Goal: Transaction & Acquisition: Purchase product/service

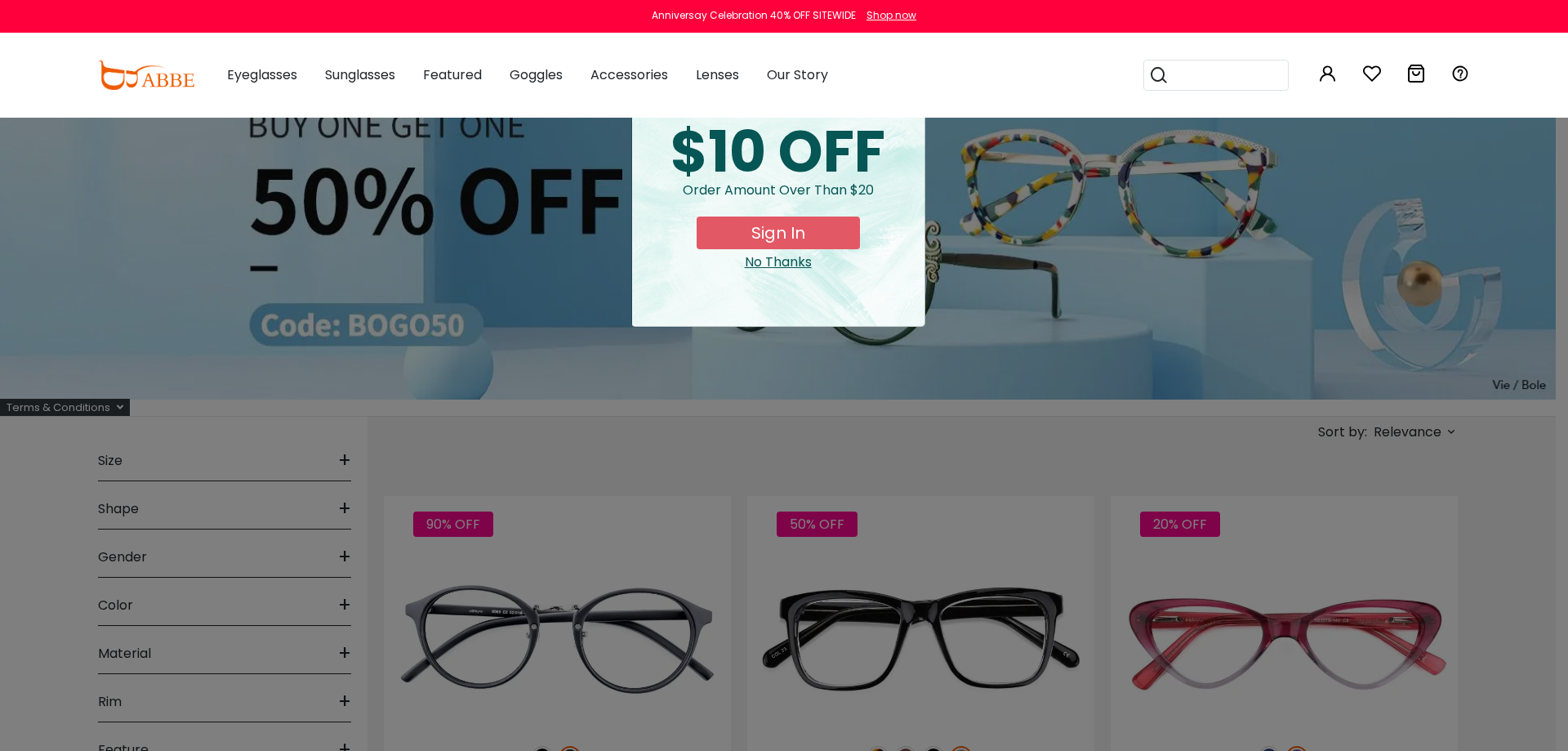
click at [396, 112] on div "No Thanks" at bounding box center [778, 262] width 266 height 20
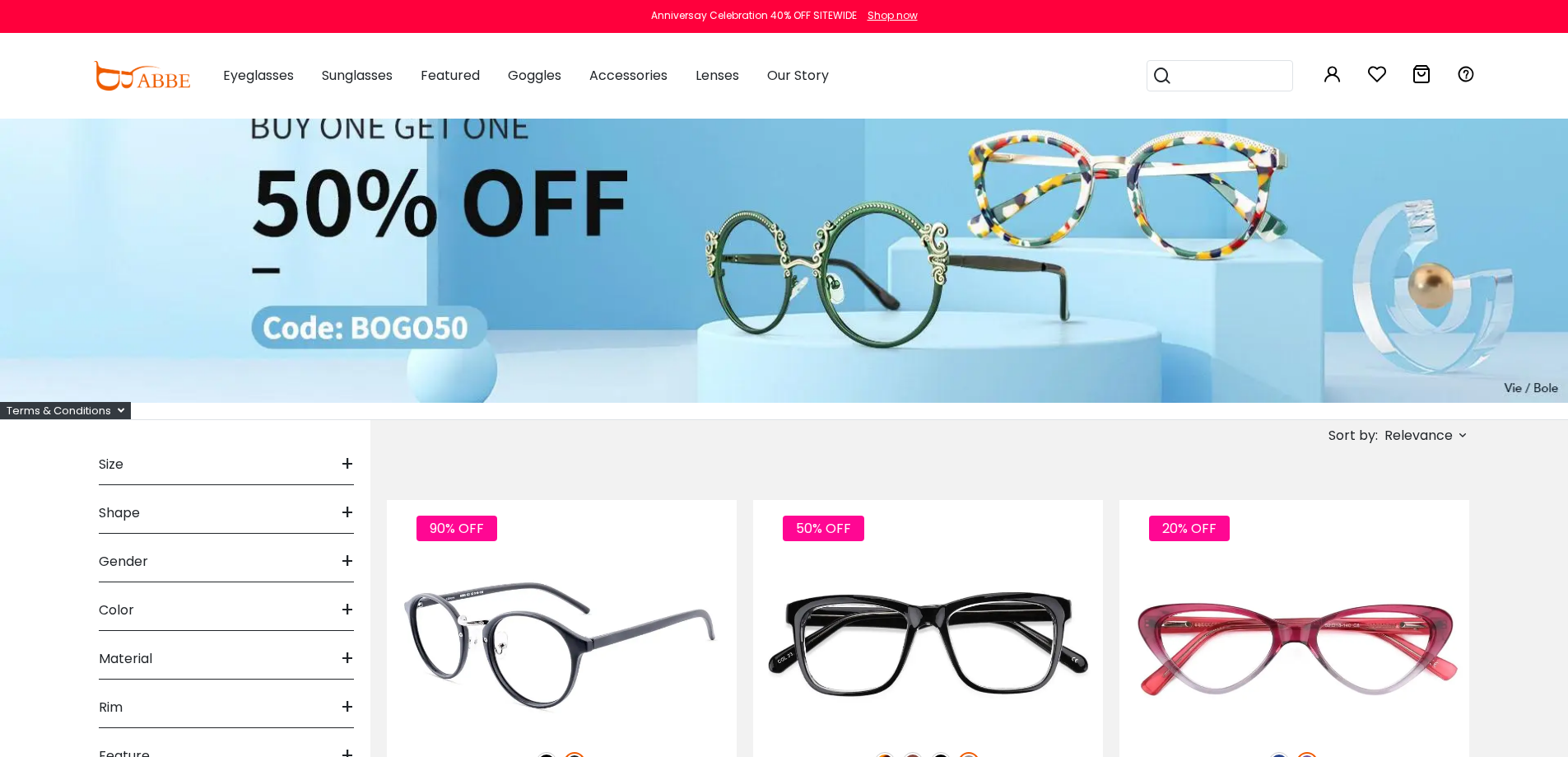
click at [399, 113] on img at bounding box center [561, 646] width 349 height 176
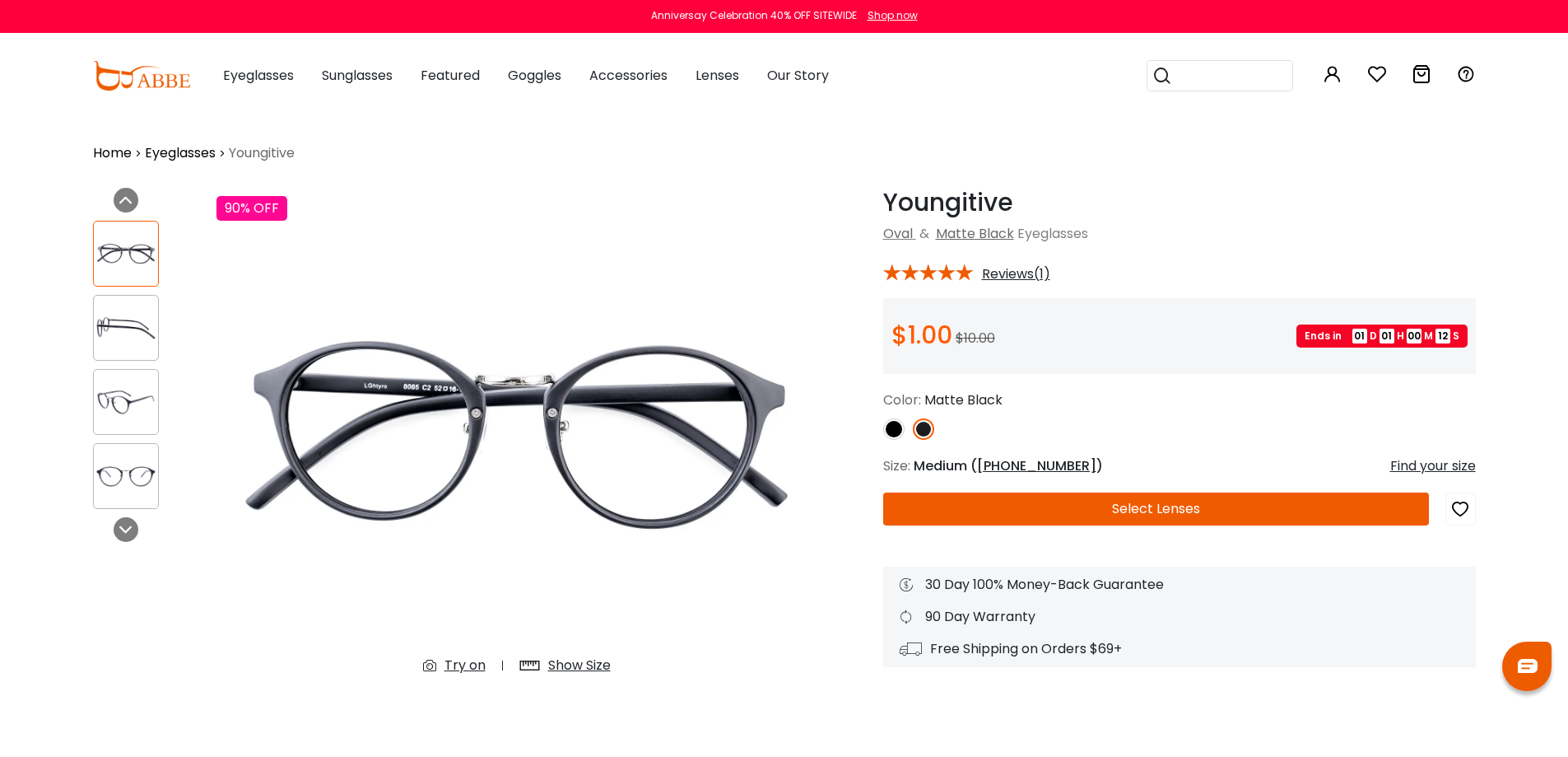
click at [1218, 503] on button "Select Lenses" at bounding box center [1155, 509] width 546 height 33
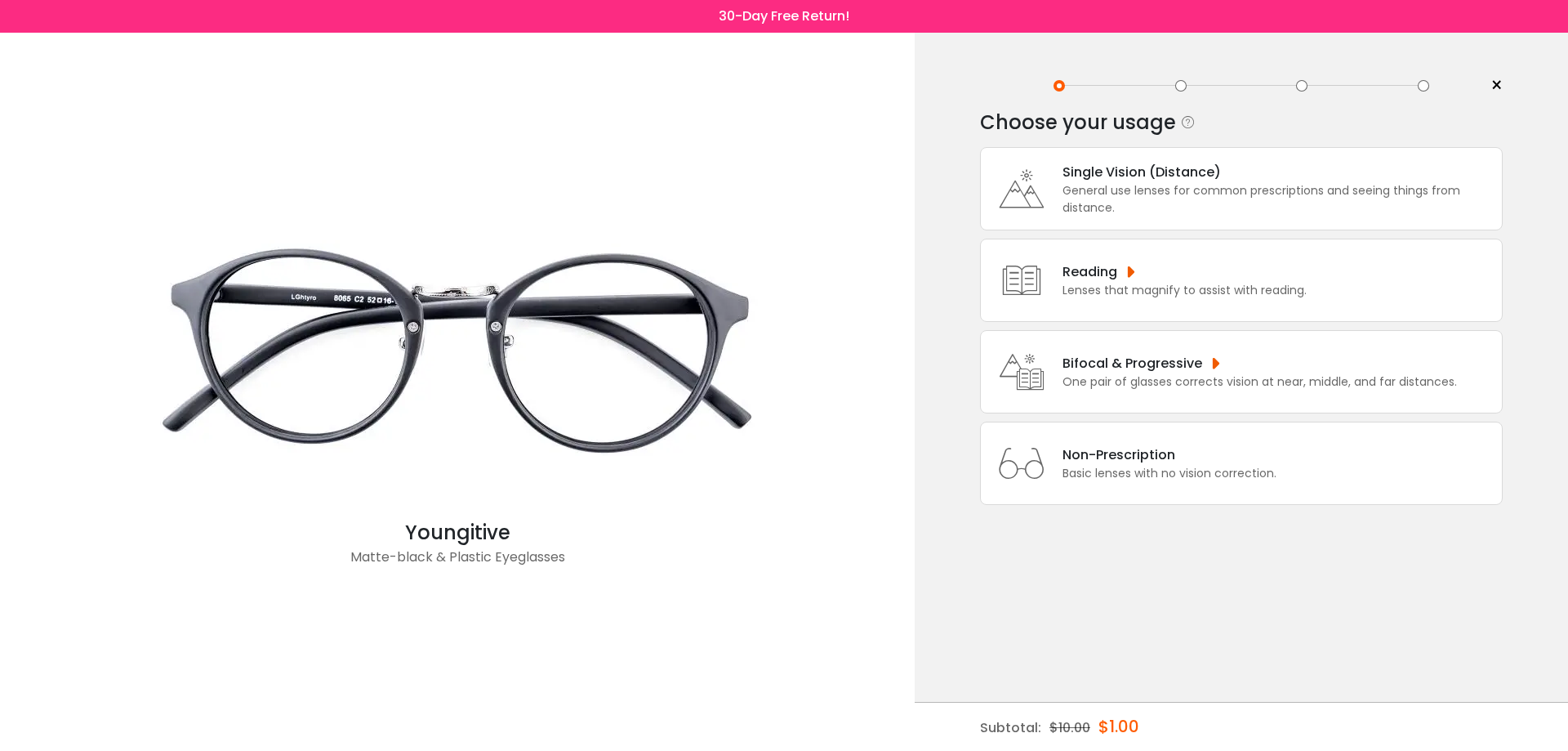
click at [1179, 182] on div "General use lenses for common prescriptions and seeing things from distance." at bounding box center [1278, 199] width 431 height 34
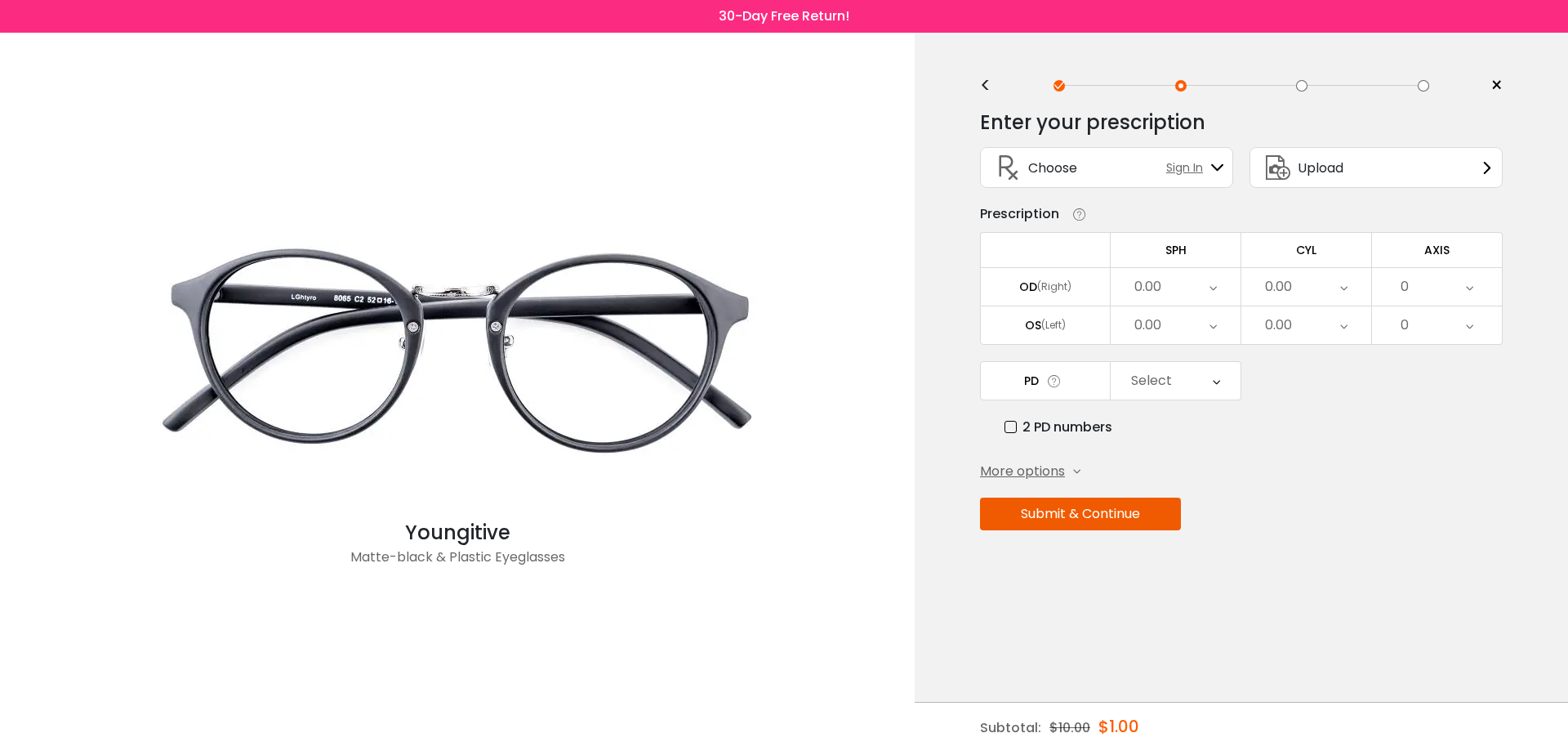
click at [1216, 279] on icon at bounding box center [1213, 287] width 8 height 38
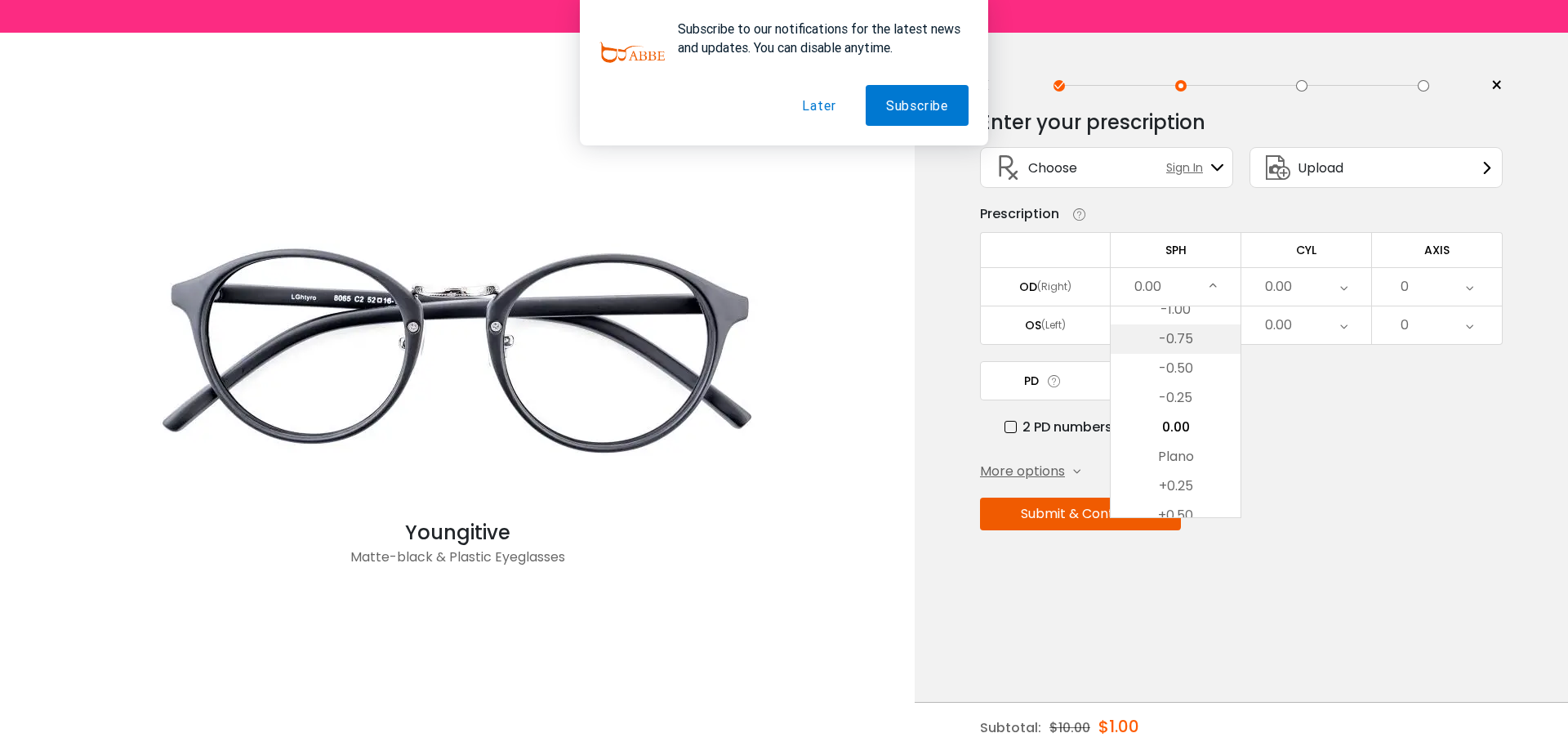
click at [1192, 347] on li "-0.75" at bounding box center [1175, 339] width 130 height 29
click at [1344, 295] on icon at bounding box center [1344, 287] width 8 height 38
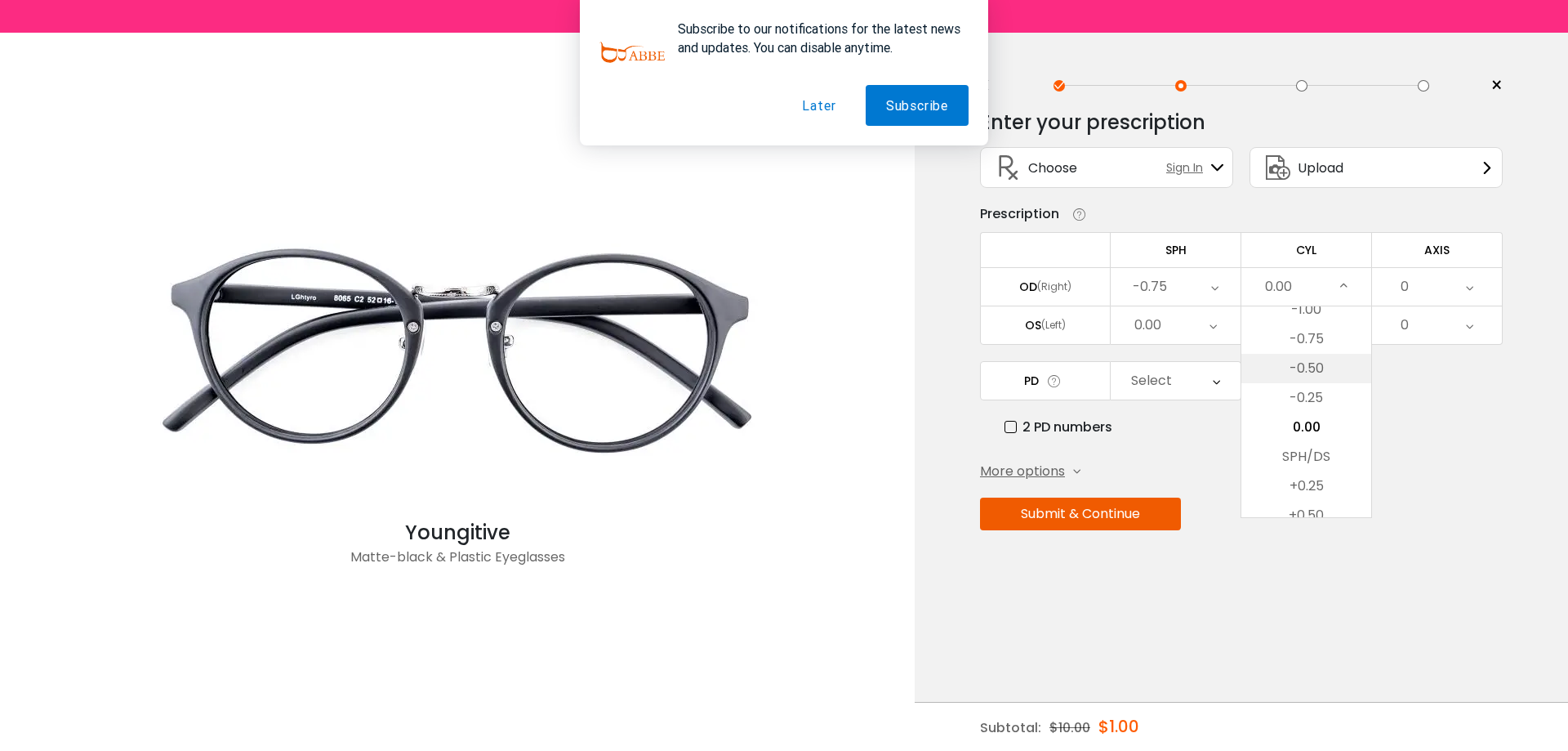
click at [1343, 370] on li "-0.50" at bounding box center [1306, 368] width 130 height 29
click at [1476, 288] on div "0" at bounding box center [1437, 287] width 130 height 38
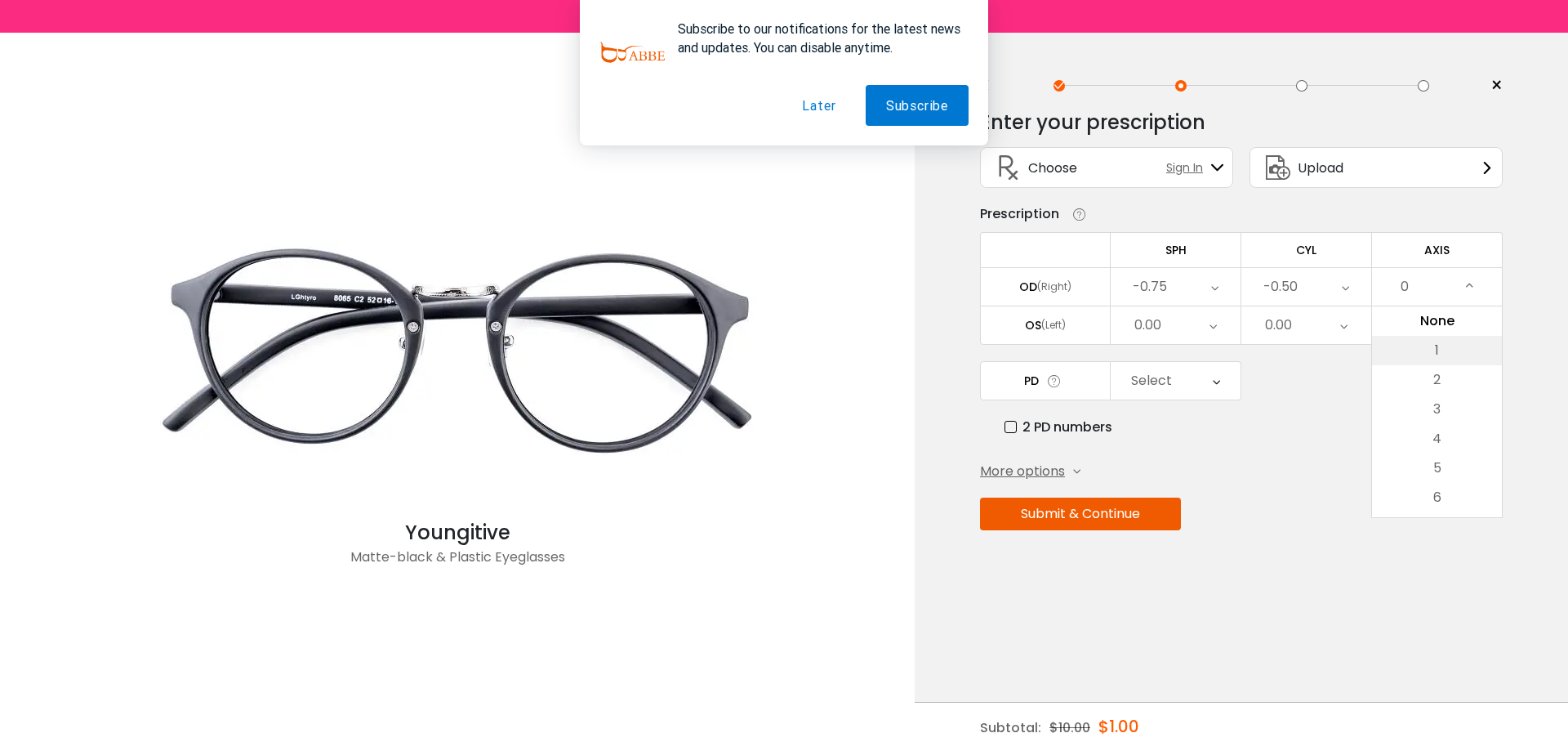
click at [1440, 359] on li "1" at bounding box center [1437, 350] width 130 height 29
click at [1202, 325] on div "0.00" at bounding box center [1175, 325] width 130 height 38
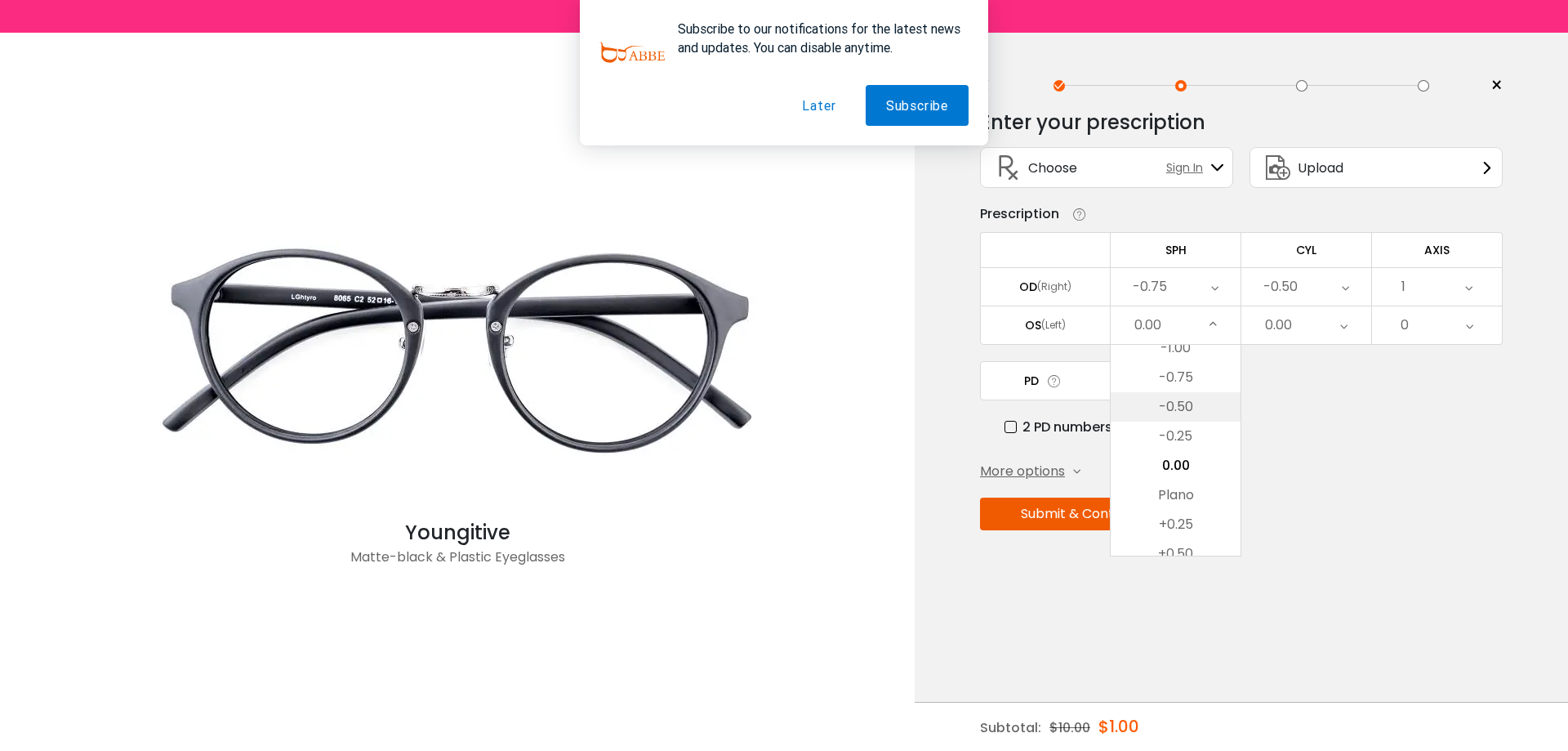
click at [1194, 408] on li "-0.50" at bounding box center [1175, 407] width 130 height 29
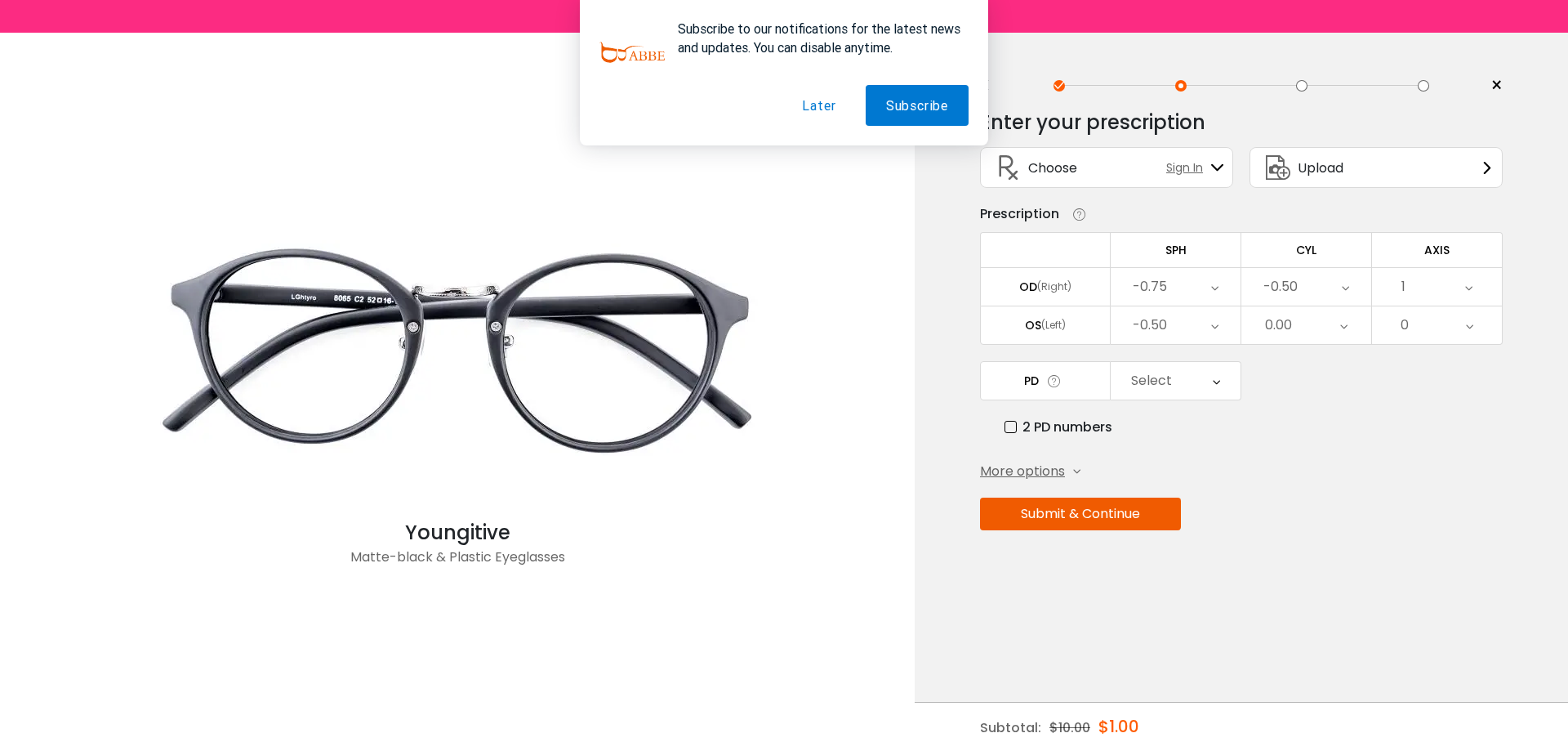
click at [1302, 324] on div "0.00" at bounding box center [1306, 325] width 130 height 38
click at [1328, 383] on li "-0.75" at bounding box center [1306, 378] width 130 height 29
click at [1470, 321] on icon at bounding box center [1469, 325] width 8 height 38
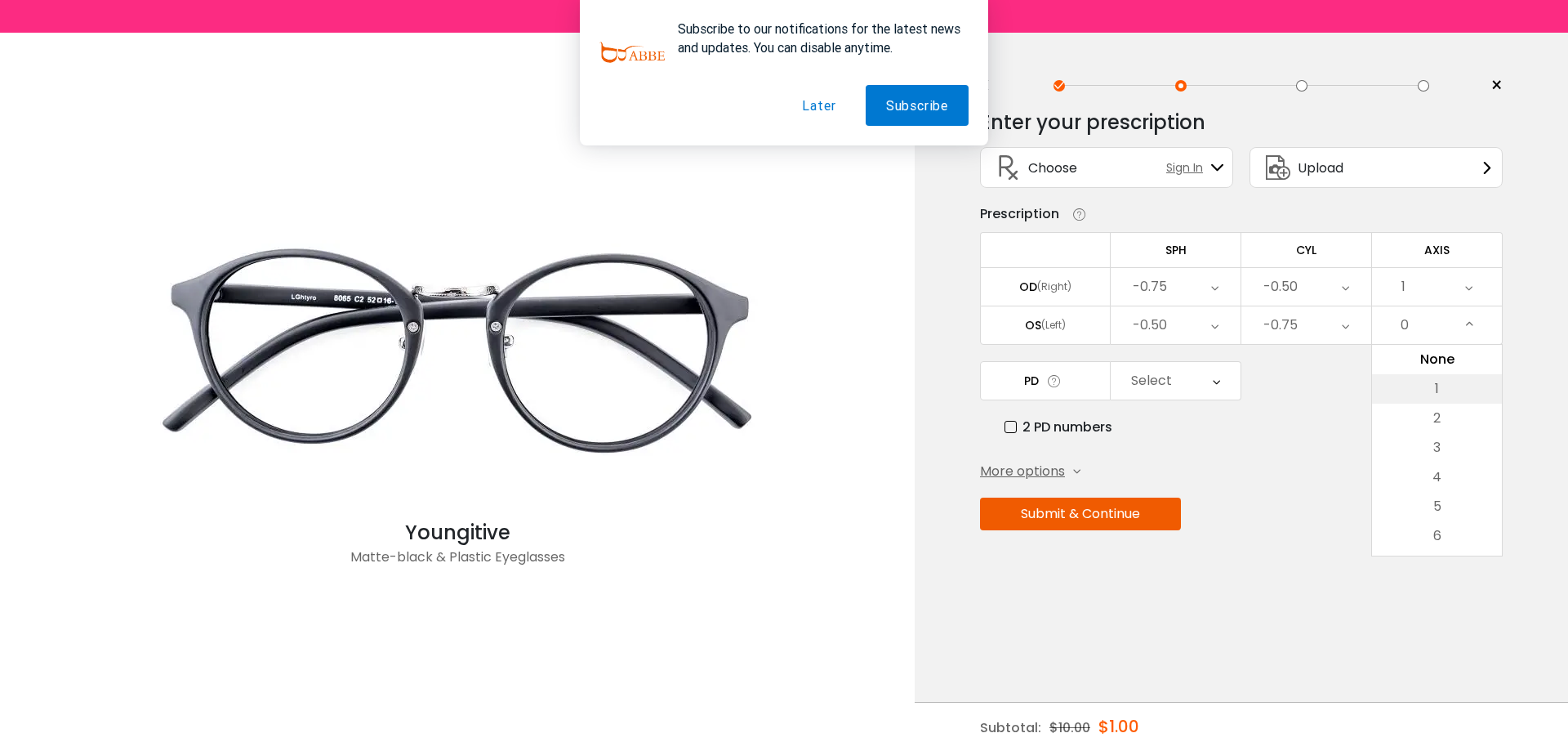
click at [1456, 391] on li "1" at bounding box center [1437, 389] width 130 height 29
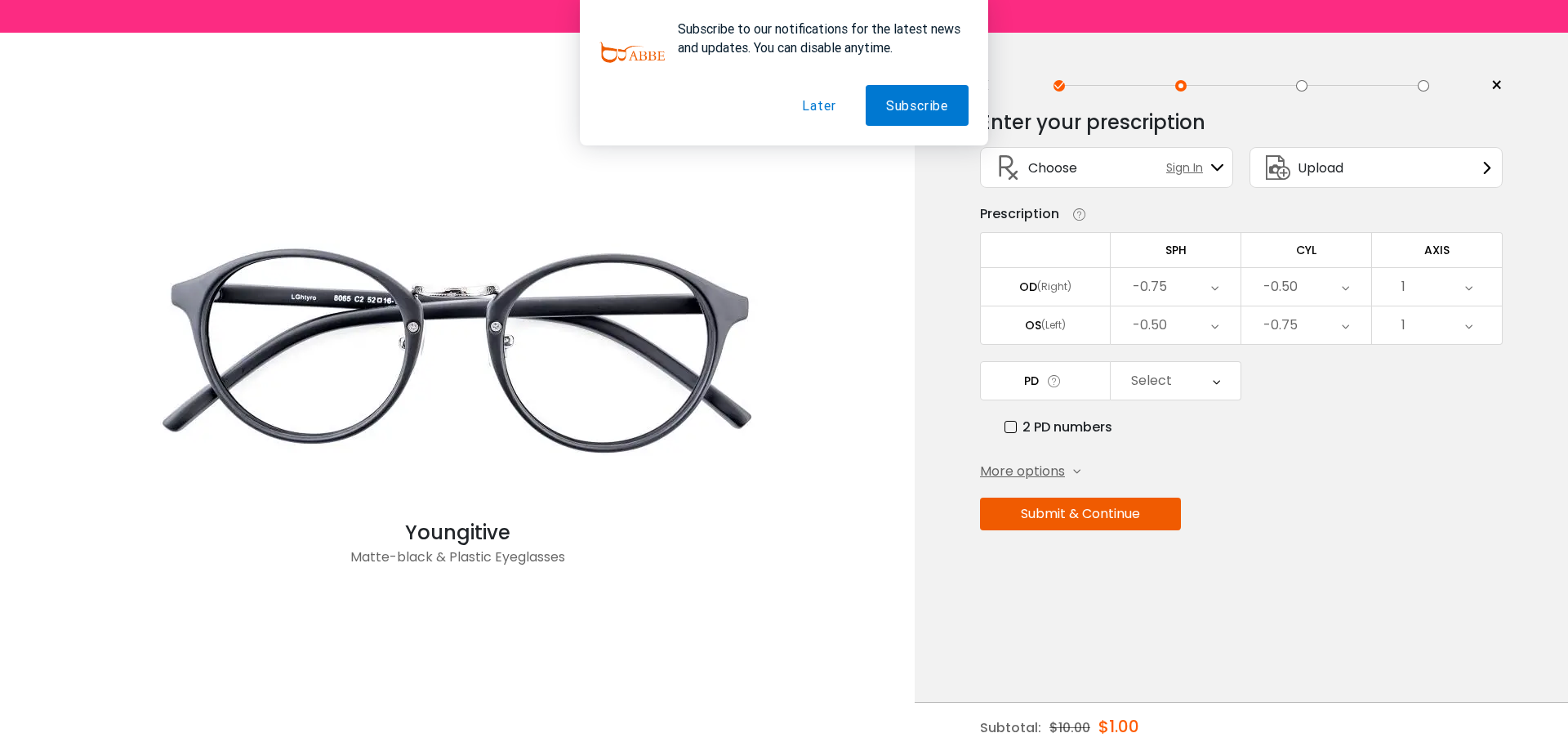
click at [1196, 380] on div "Select" at bounding box center [1175, 381] width 130 height 38
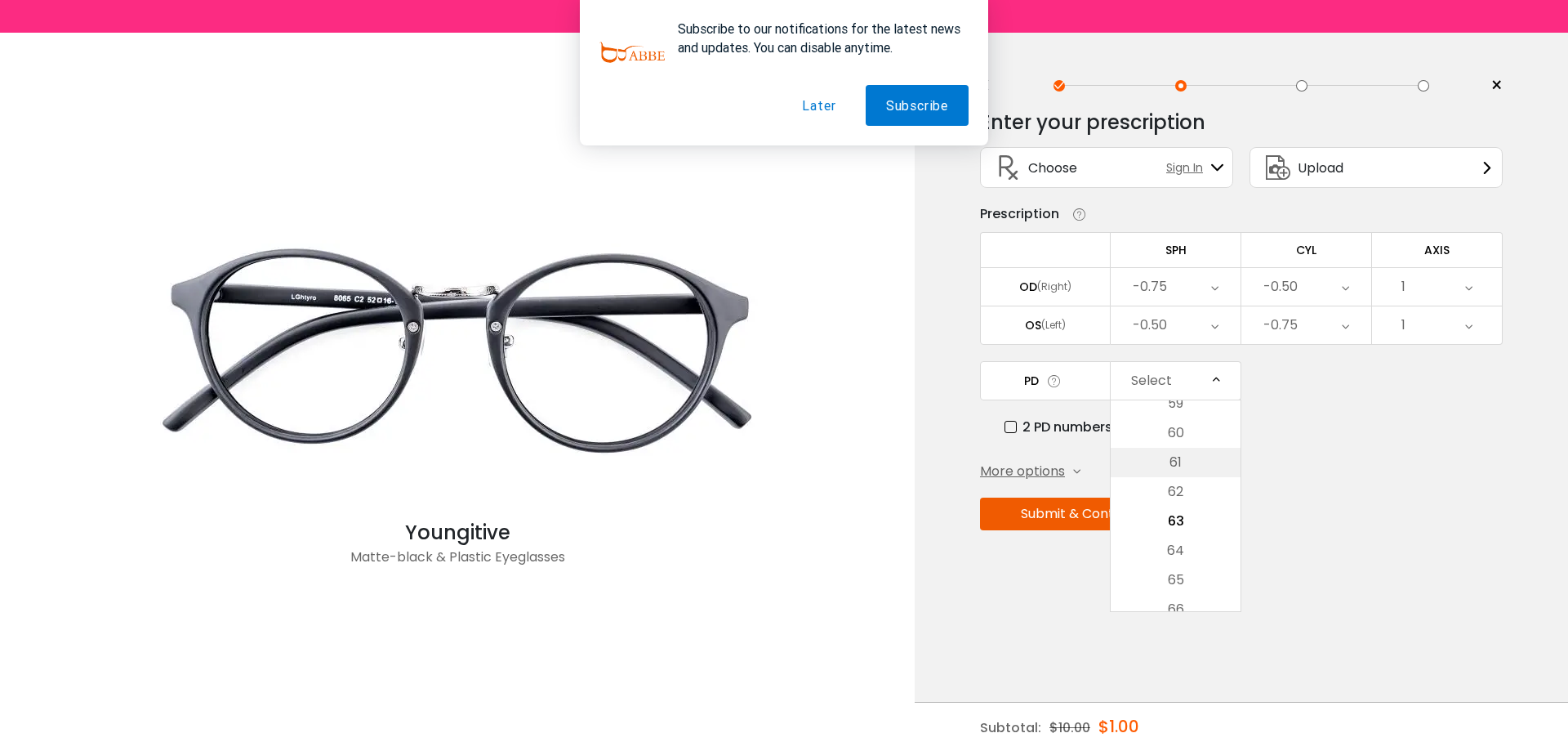
click at [1177, 457] on li "61" at bounding box center [1175, 463] width 130 height 29
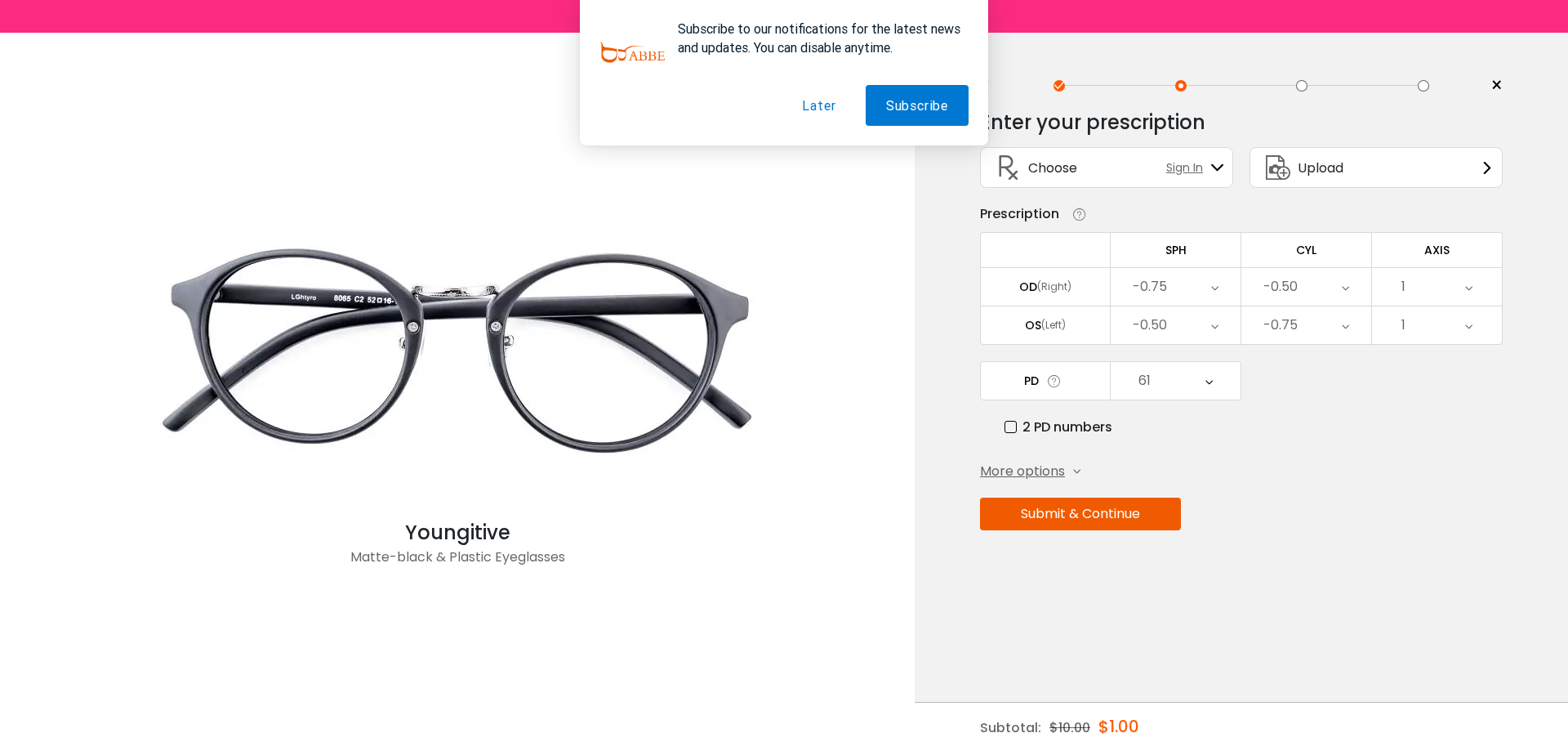
click at [1133, 507] on button "Submit & Continue" at bounding box center [1081, 514] width 201 height 33
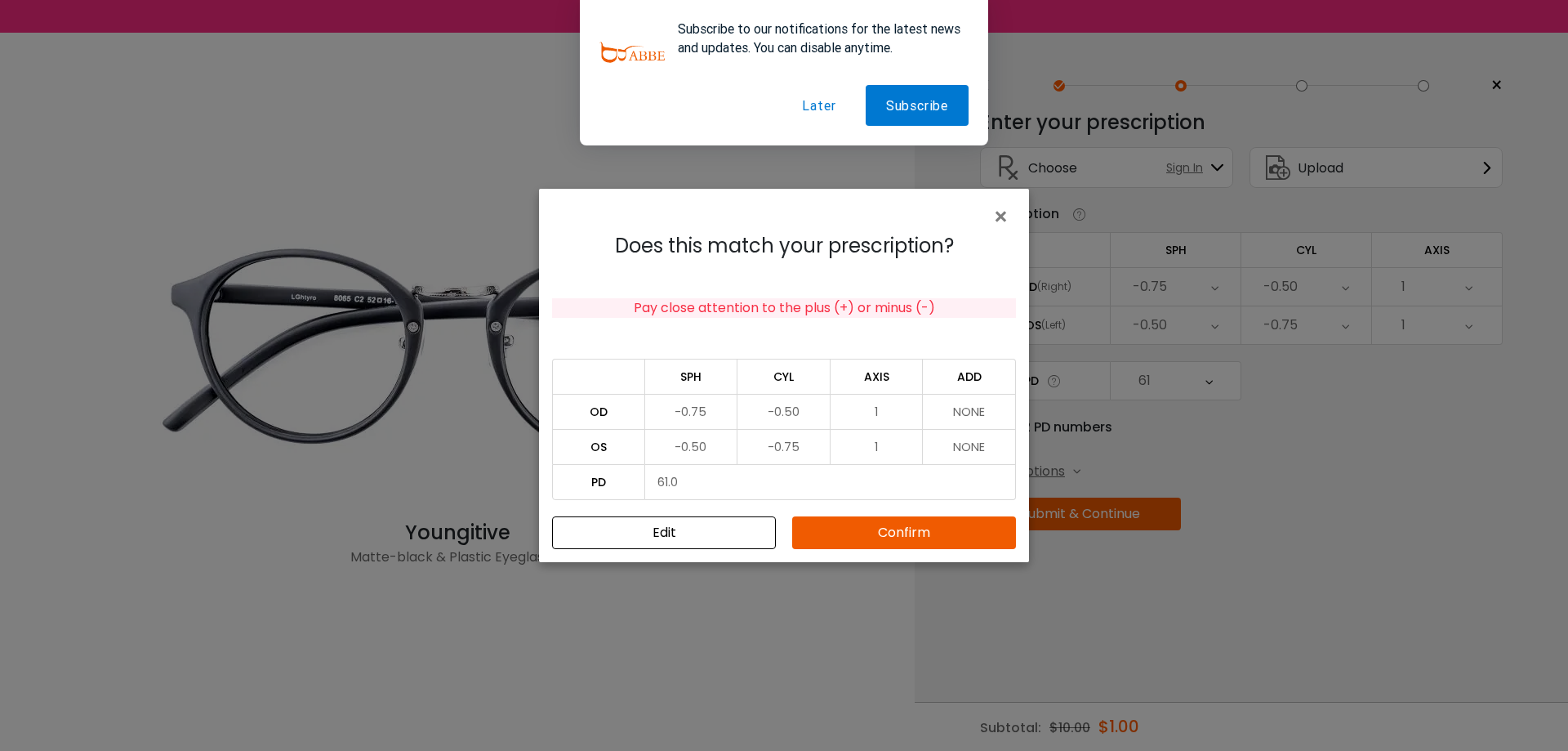
click at [914, 541] on button "Confirm" at bounding box center [904, 532] width 224 height 33
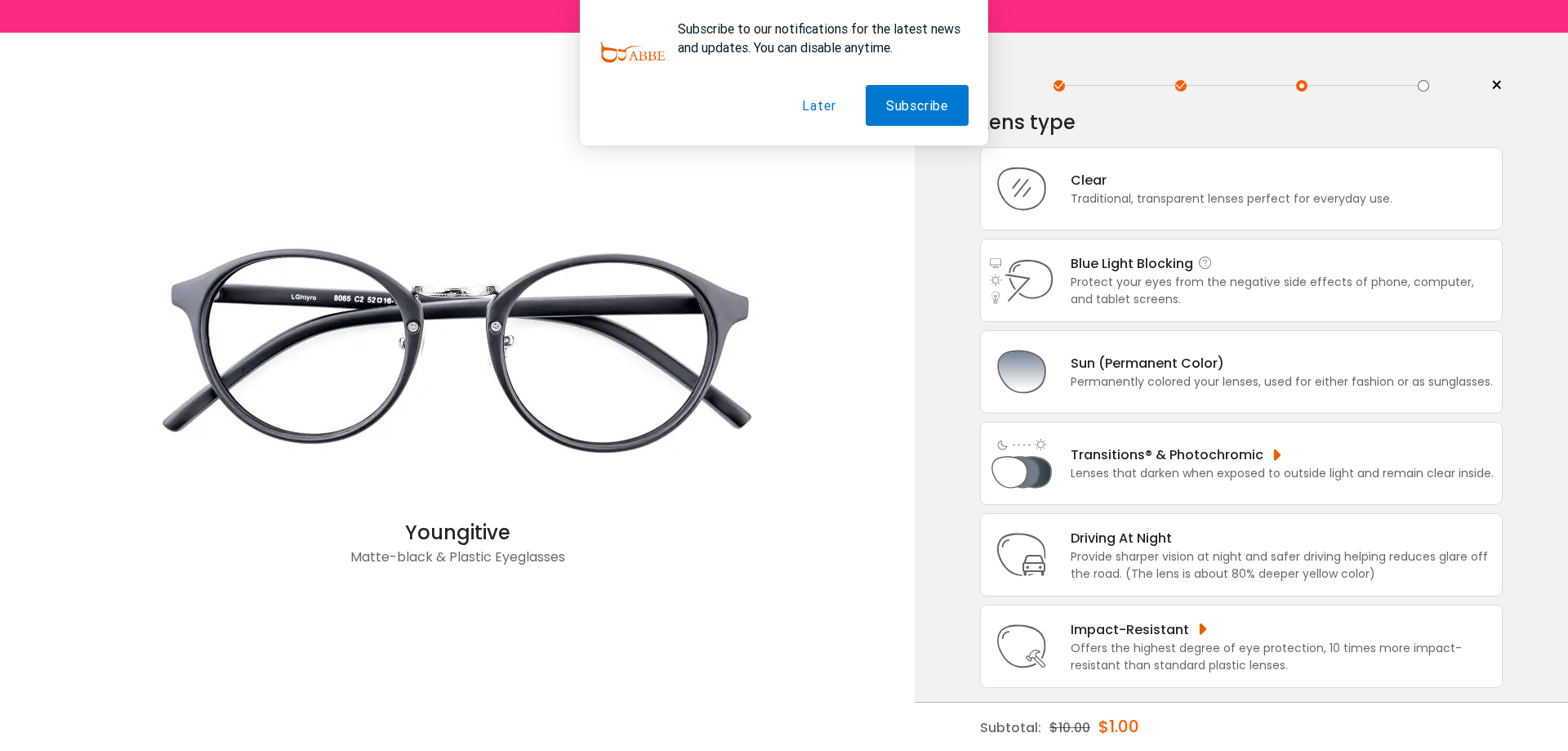
click at [1249, 256] on div "Blue Light Blocking Blue Light Blocking Blue Light blocking lenses offer the be…" at bounding box center [1282, 263] width 423 height 21
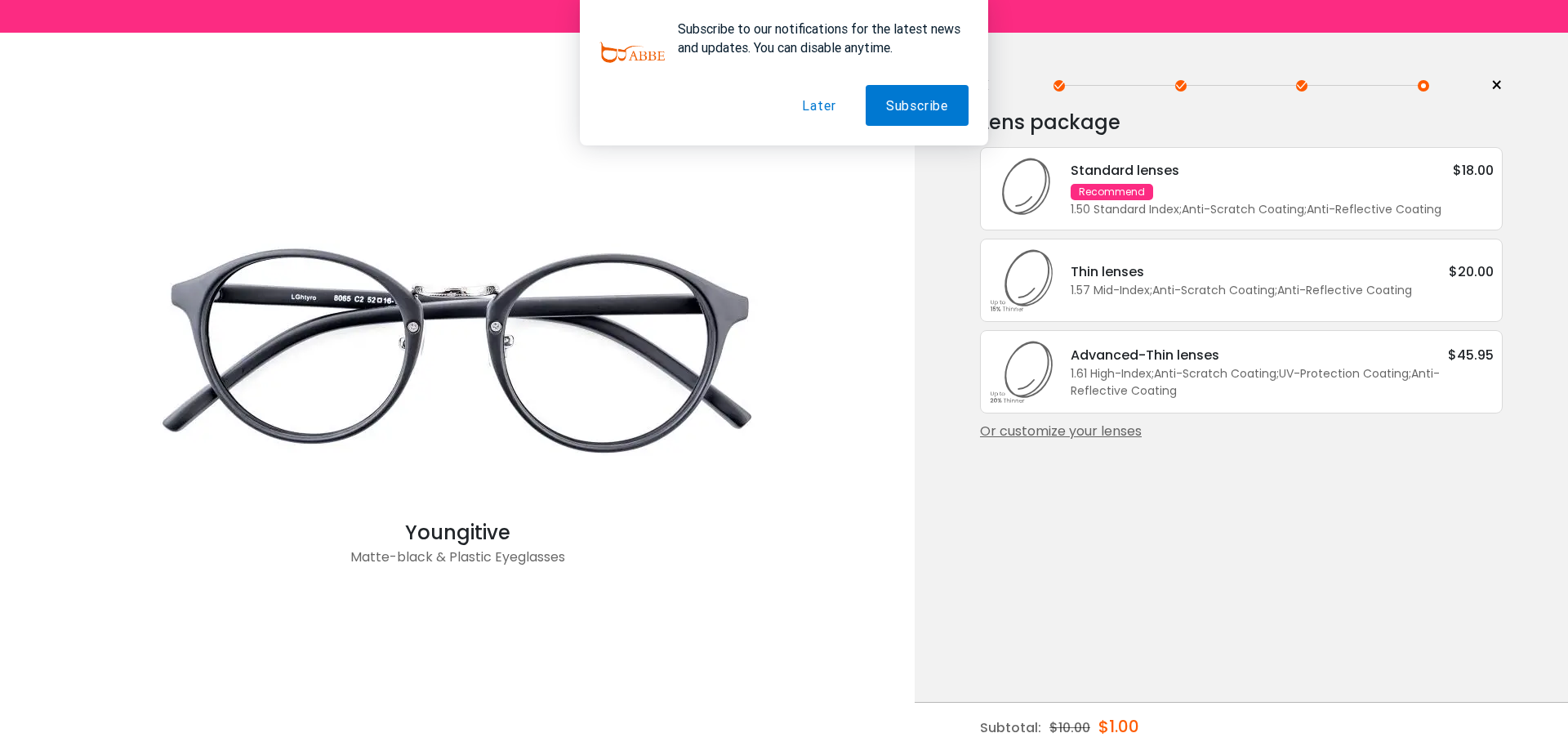
click at [1249, 256] on div "Thin lenses $20.00 1.57 Mid-Index ; Anti-Scratch Coating ; Anti-Reflective Coat…" at bounding box center [1241, 280] width 523 height 83
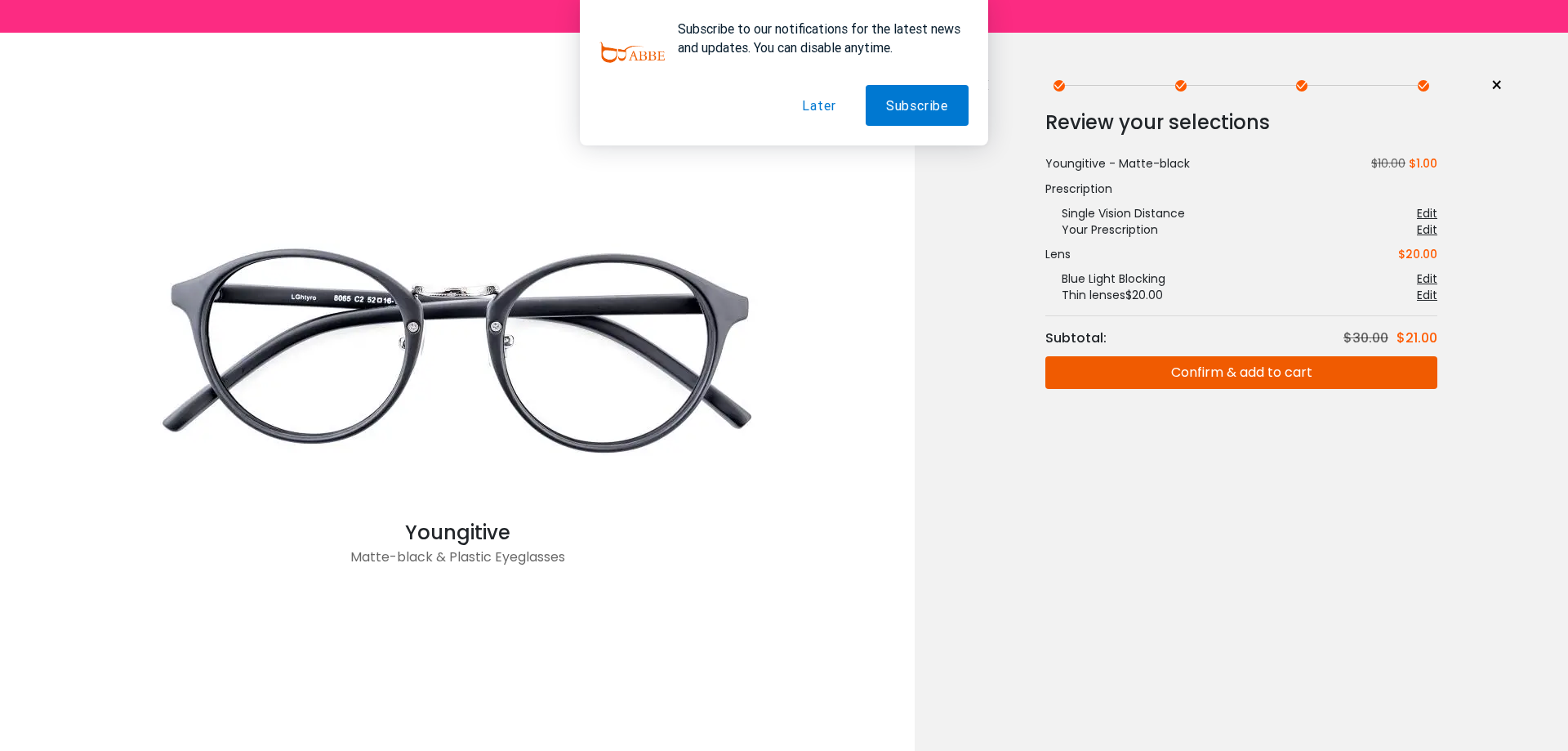
click at [1274, 370] on button "Confirm & add to cart" at bounding box center [1241, 372] width 392 height 33
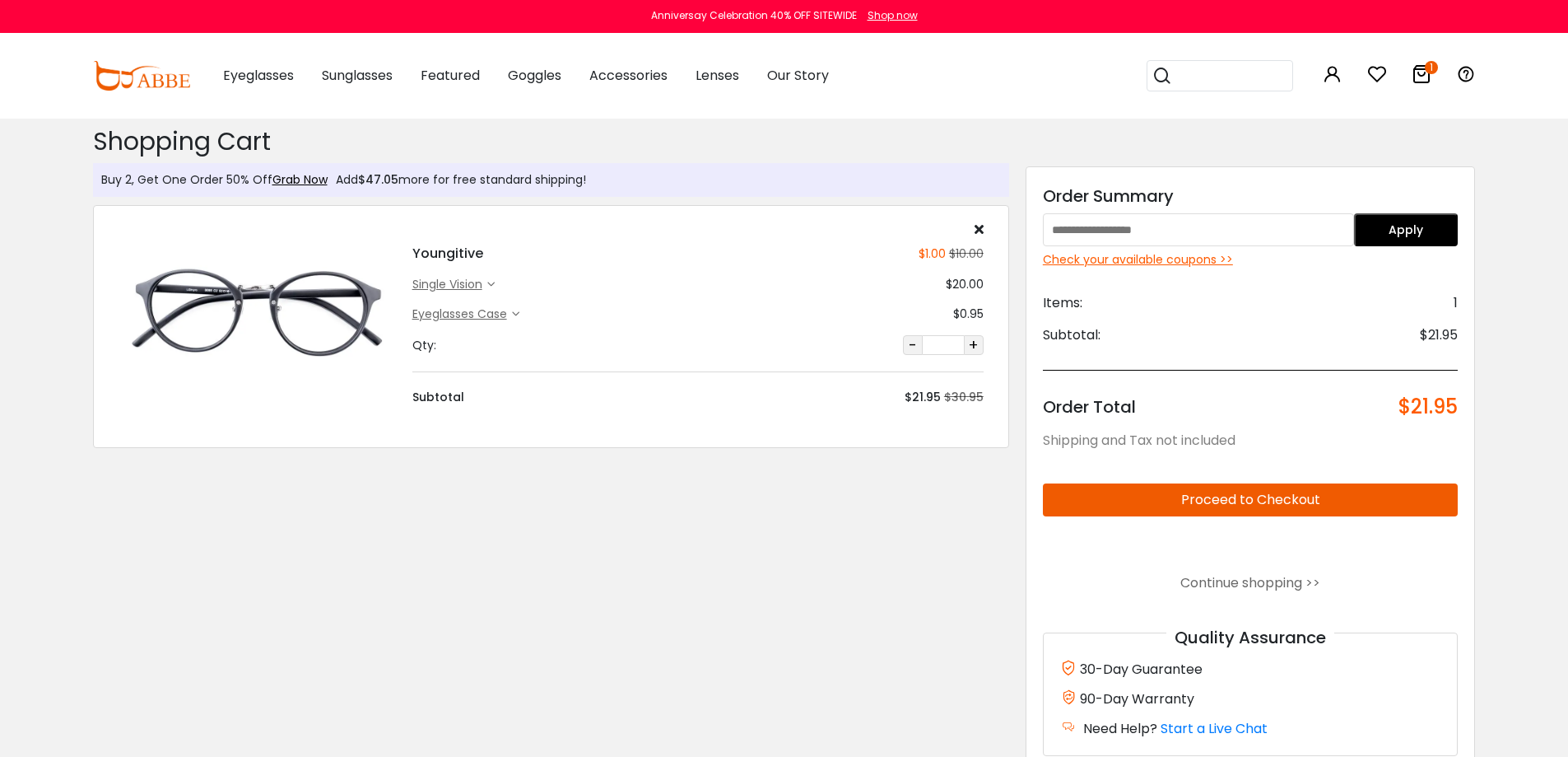
click at [1192, 227] on input "text" at bounding box center [1199, 229] width 311 height 33
paste input "******"
type input "******"
click at [1422, 229] on button "Apply" at bounding box center [1405, 229] width 104 height 33
